Goal: Find specific fact: Find specific fact

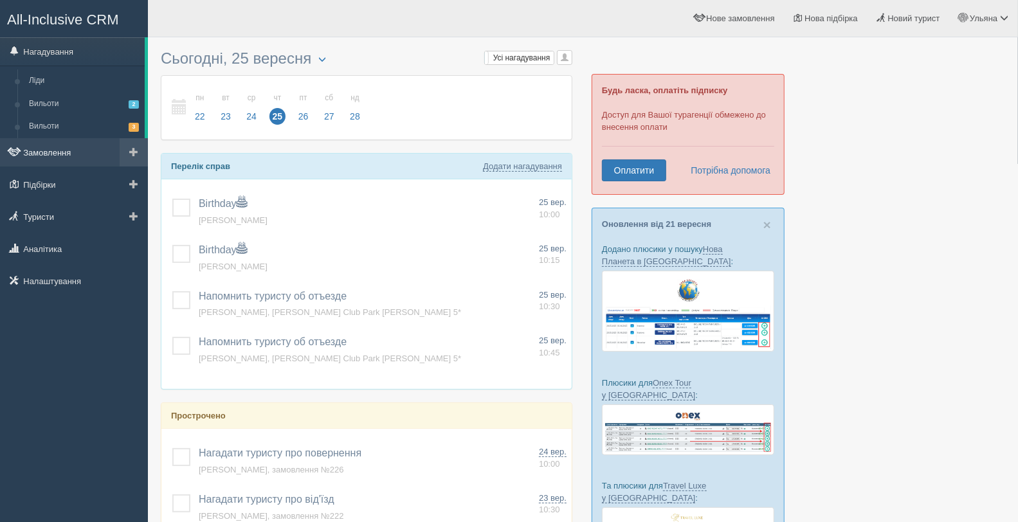
click at [67, 148] on link "Замовлення" at bounding box center [74, 152] width 148 height 28
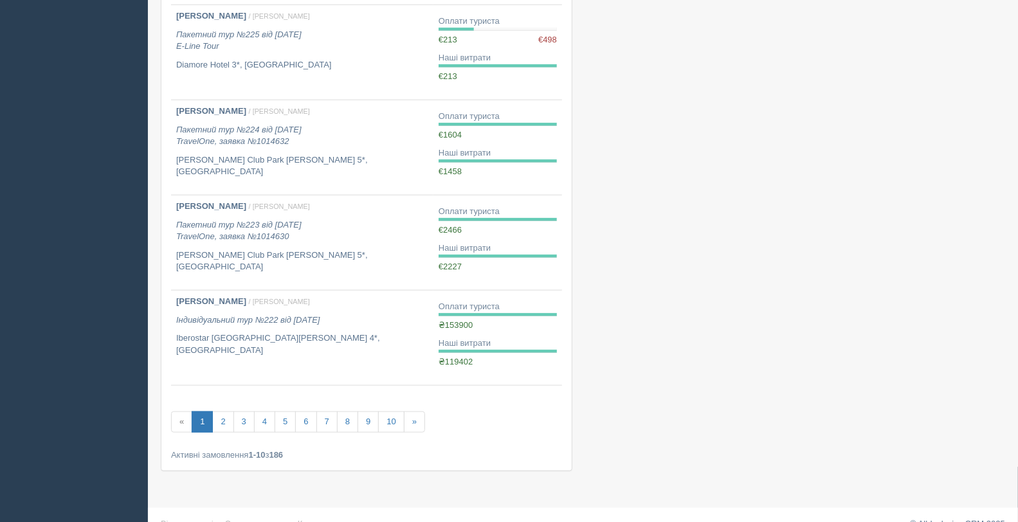
scroll to position [692, 0]
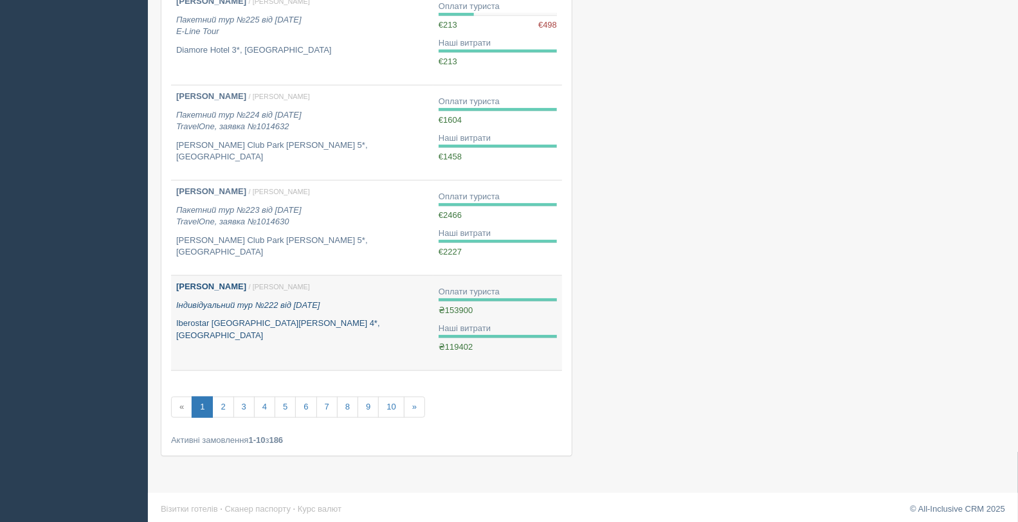
click at [262, 332] on link "Міхєєва Ірина / Ульяна П. Індивідуальний тур №222 від 18.08.2025 Iberostar Play…" at bounding box center [302, 323] width 262 height 94
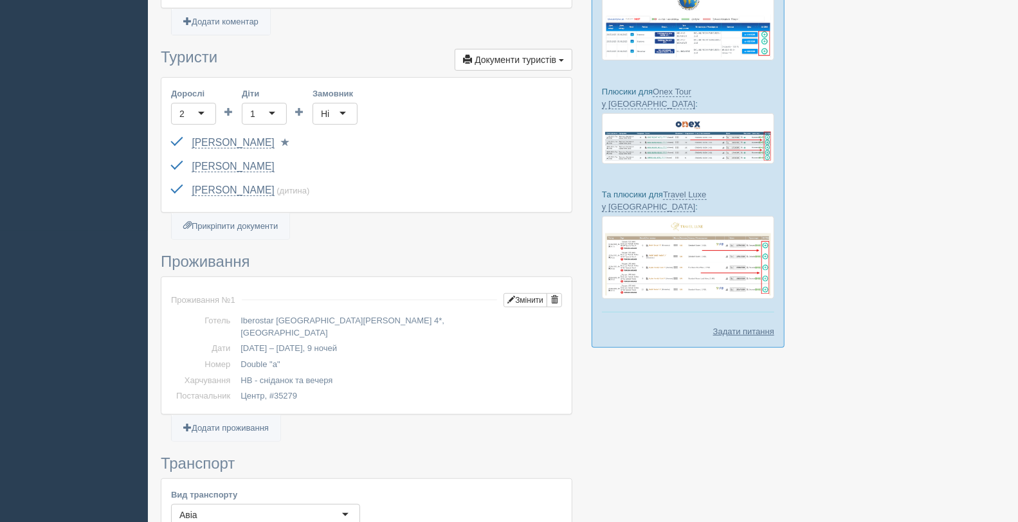
scroll to position [292, 0]
drag, startPoint x: 299, startPoint y: 379, endPoint x: 274, endPoint y: 381, distance: 24.6
click at [274, 388] on td "Центр, #35279" at bounding box center [398, 396] width 327 height 16
copy td "35279"
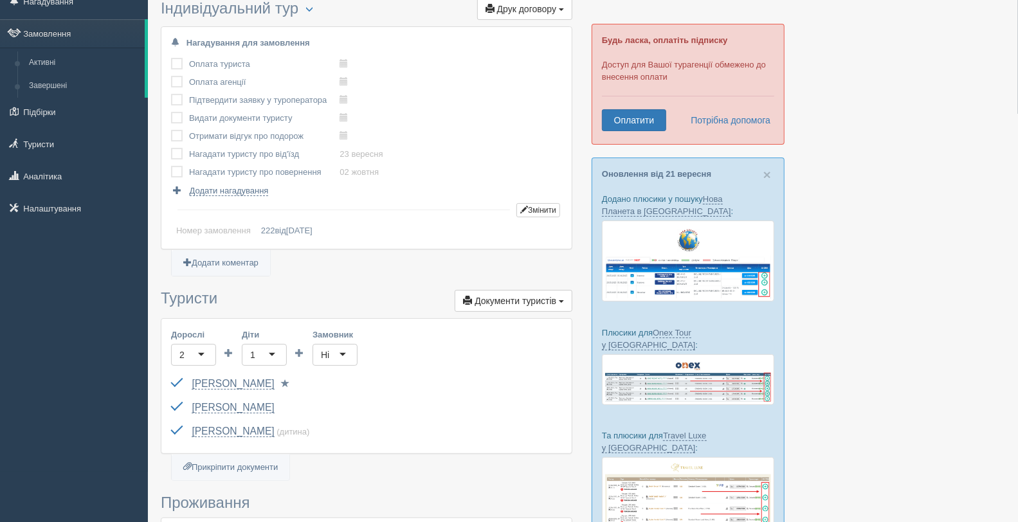
scroll to position [0, 0]
